Goal: Task Accomplishment & Management: Manage account settings

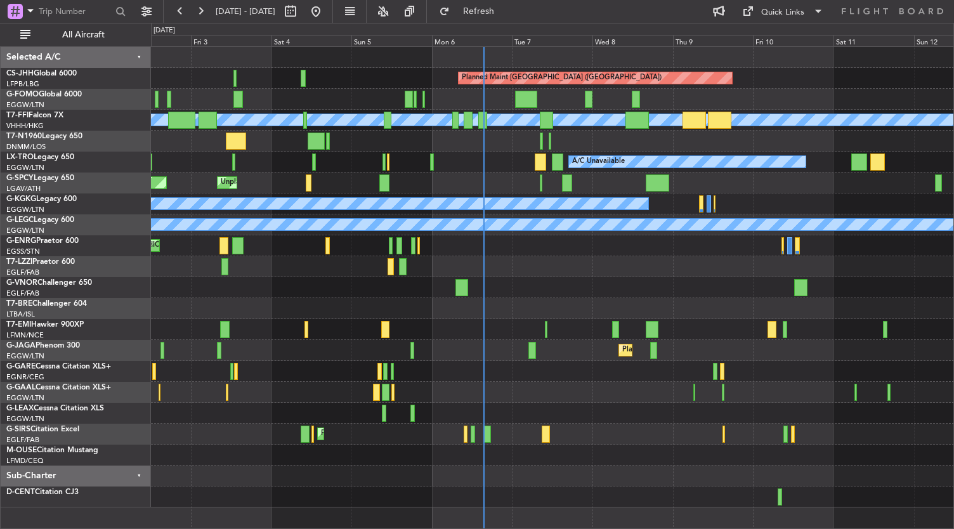
click at [537, 334] on div "No Crew" at bounding box center [552, 329] width 803 height 21
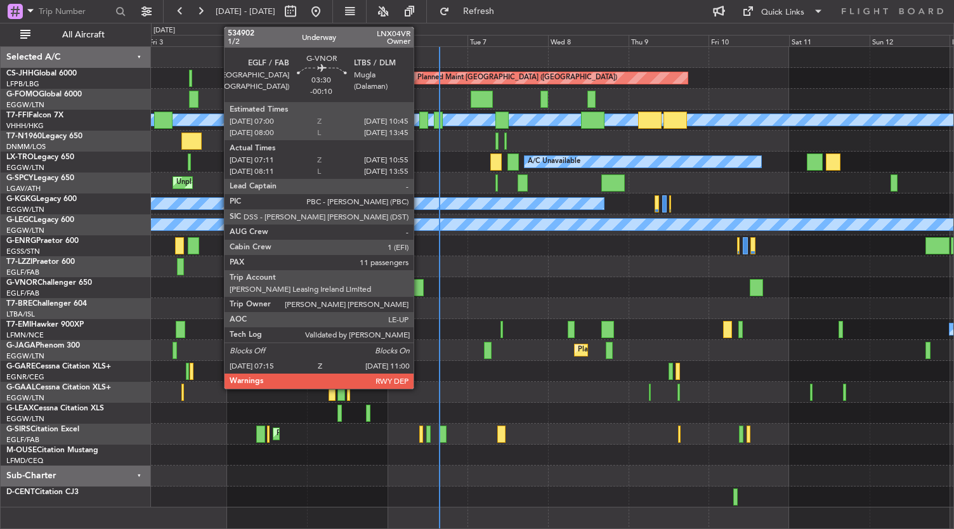
click at [420, 287] on div at bounding box center [417, 287] width 13 height 17
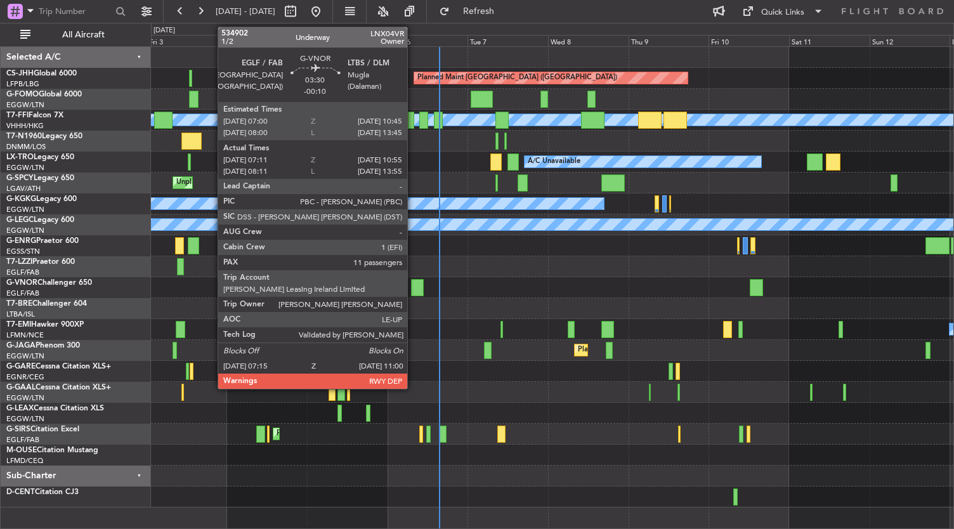
click at [414, 286] on div at bounding box center [417, 287] width 13 height 17
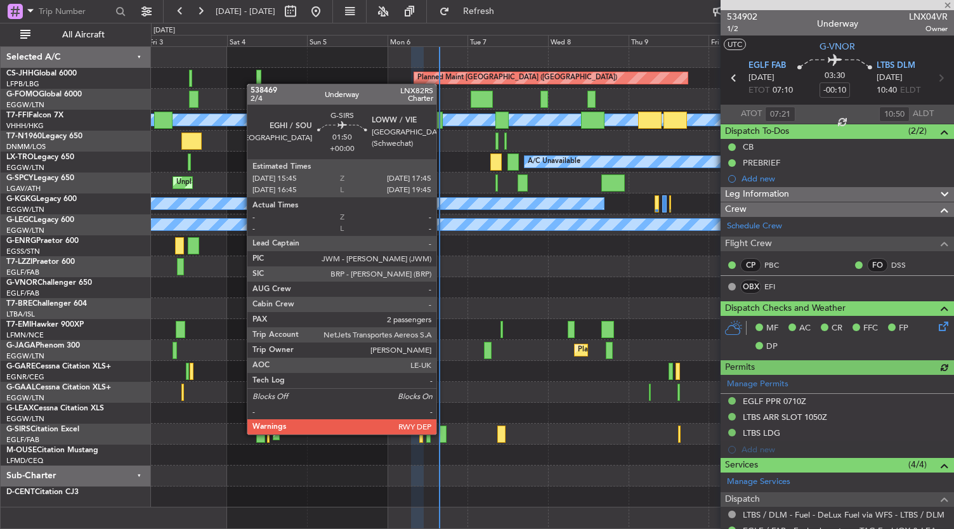
click at [443, 433] on div at bounding box center [443, 434] width 7 height 17
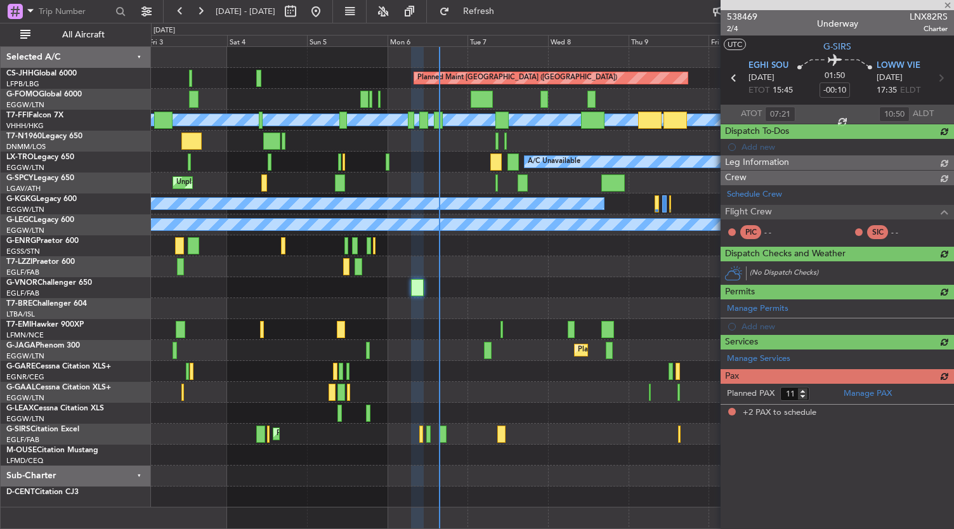
type input "2"
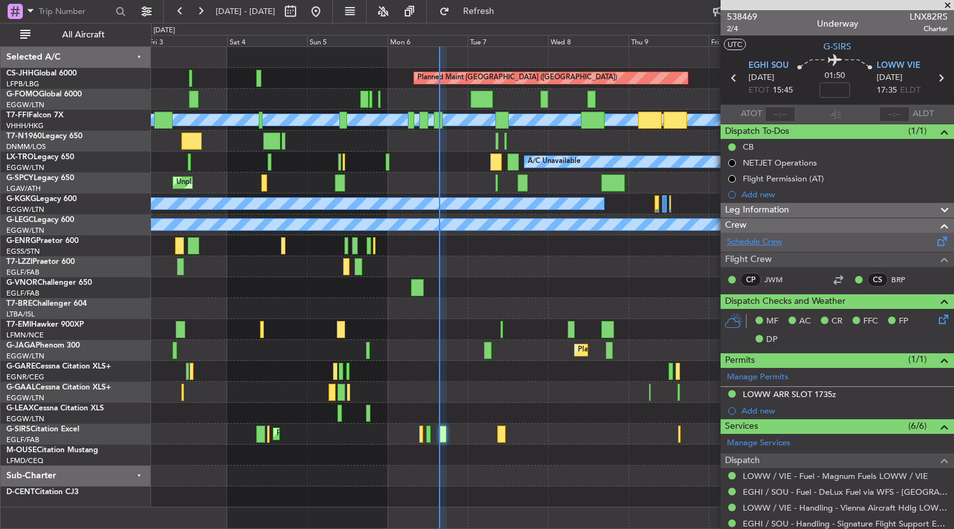
click at [763, 243] on link "Schedule Crew" at bounding box center [754, 242] width 55 height 13
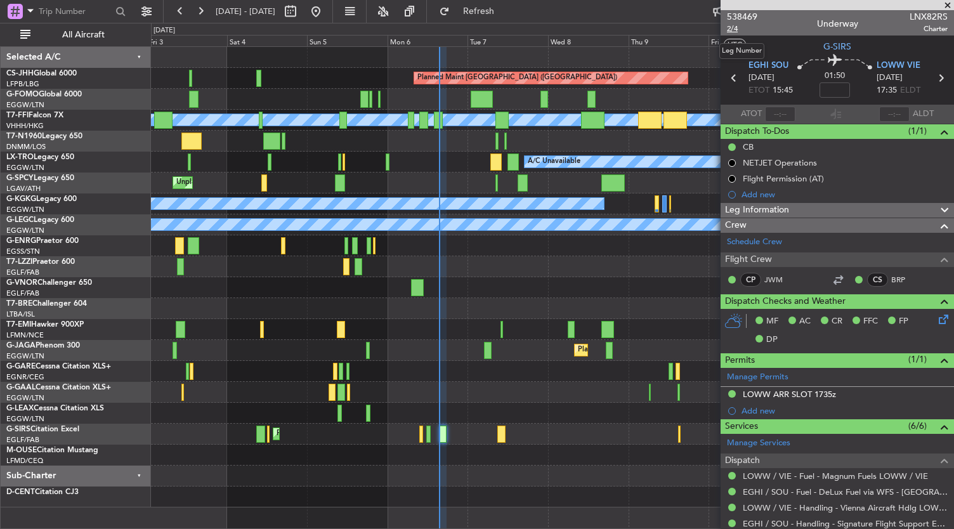
click at [732, 31] on span "2/4" at bounding box center [742, 28] width 30 height 11
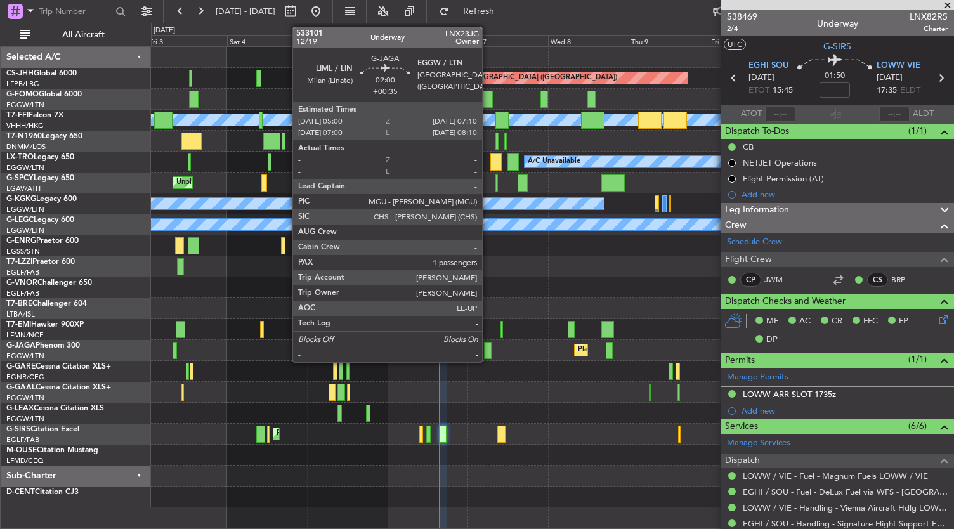
click at [489, 352] on div at bounding box center [488, 350] width 8 height 17
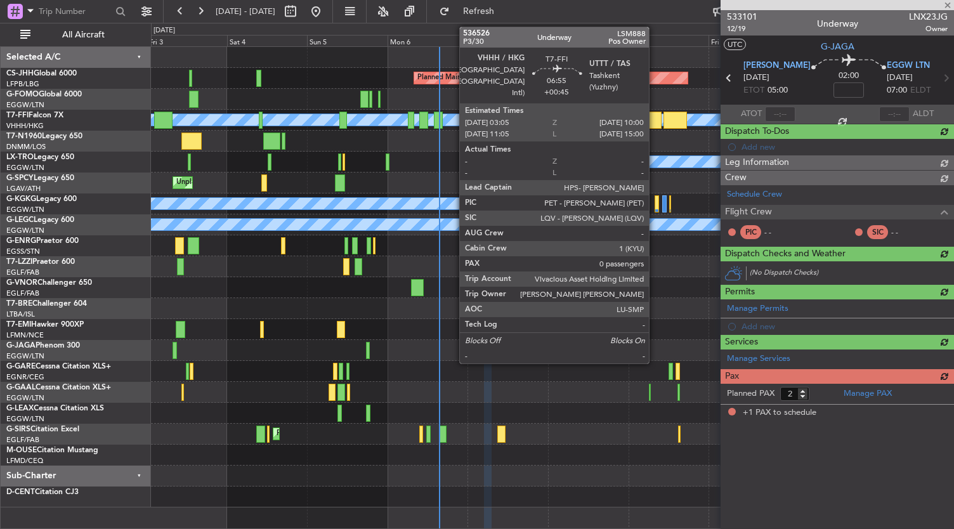
type input "+00:35"
type input "1"
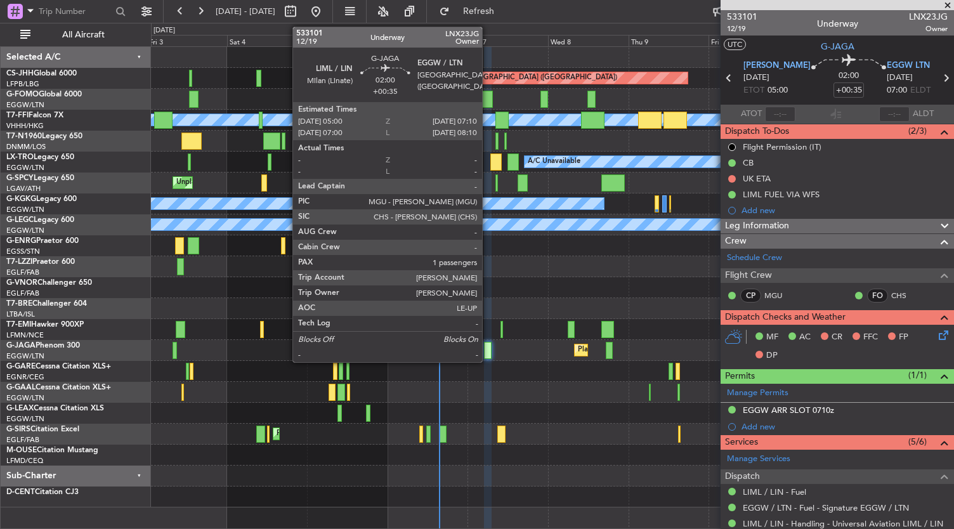
click at [489, 353] on div at bounding box center [488, 350] width 8 height 17
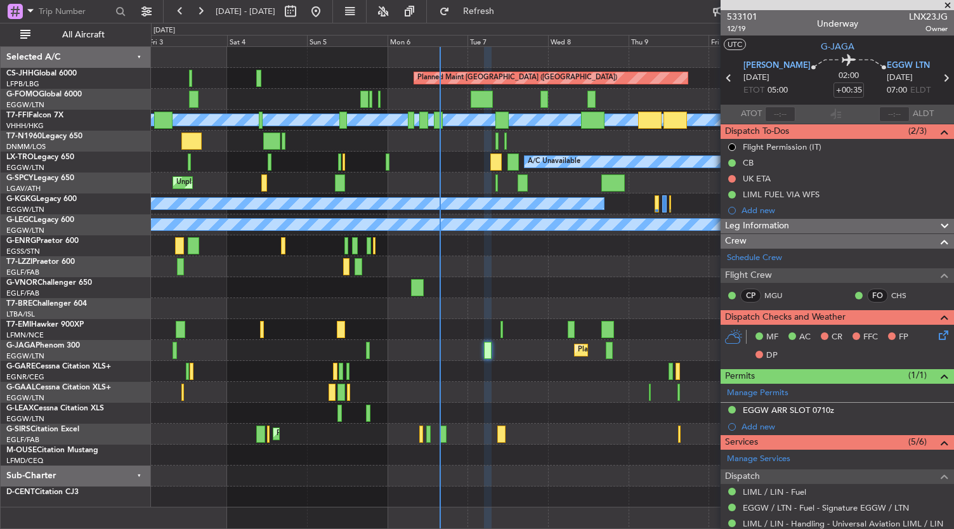
click at [615, 261] on div at bounding box center [552, 266] width 803 height 21
